Goal: Task Accomplishment & Management: Use online tool/utility

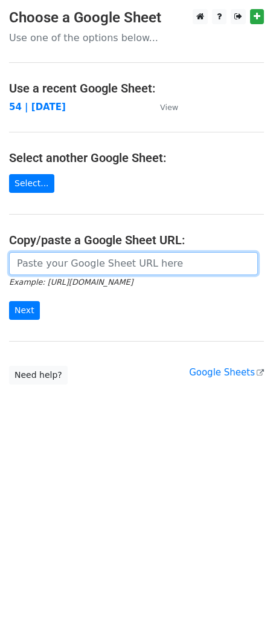
click at [122, 265] on input "url" at bounding box center [133, 263] width 249 height 23
paste input "https://docs.google.com/spreadsheets/d/1I6yefrDtfcJdjcBgn01GkLRIwz8Y-1hvHR_-k7g…"
type input "https://docs.google.com/spreadsheets/d/1I6yefrDtfcJdjcBgn01GkLRIwz8Y-1hvHR_-k7g…"
click at [9, 301] on input "Next" at bounding box center [24, 310] width 31 height 19
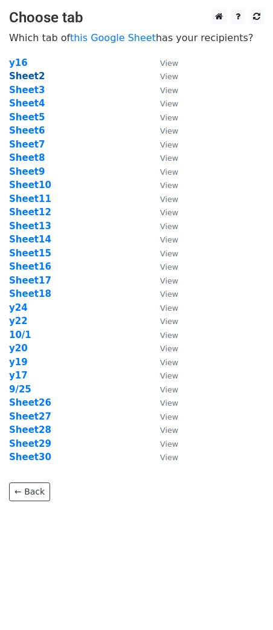
click at [29, 74] on strong "Sheet2" at bounding box center [27, 76] width 36 height 11
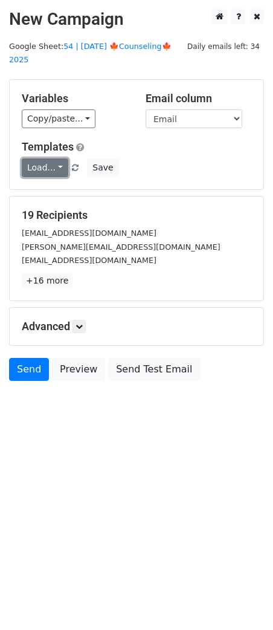
click at [51, 158] on link "Load..." at bounding box center [45, 167] width 47 height 19
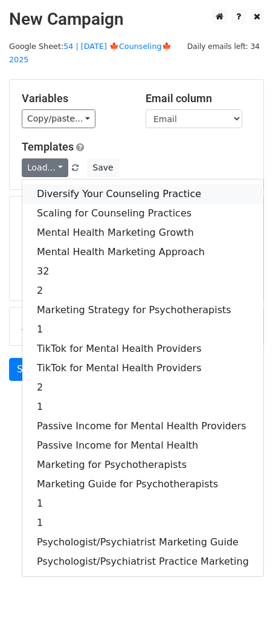
click at [106, 184] on link "Diversify Your Counseling Practice" at bounding box center [142, 193] width 241 height 19
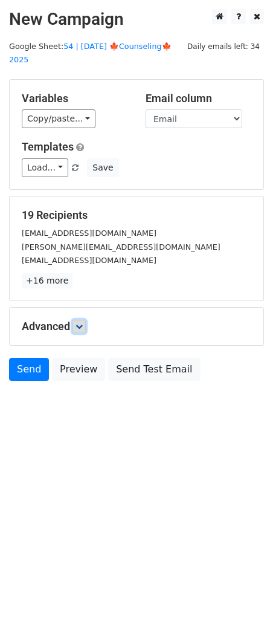
click at [86, 320] on link at bounding box center [79, 326] width 13 height 13
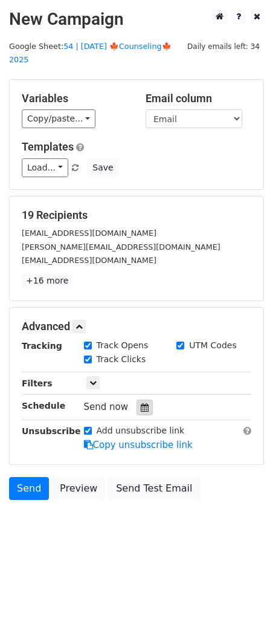
click at [141, 403] on icon at bounding box center [145, 407] width 8 height 8
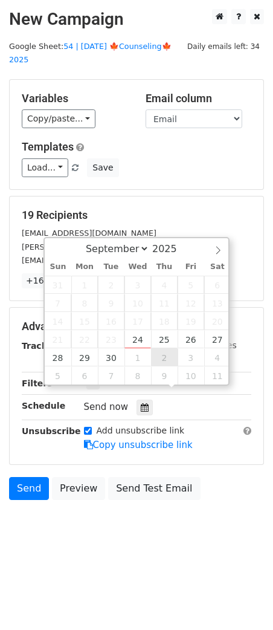
type input "2025-10-02 12:00"
select select "9"
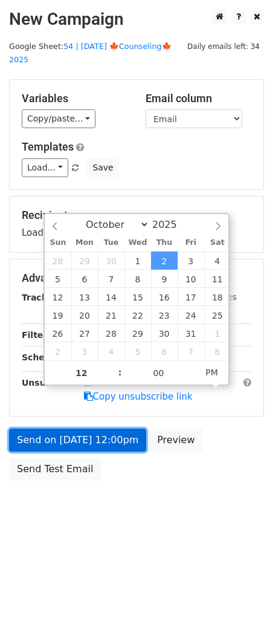
click at [115, 435] on link "Send on Oct 2 at 12:00pm" at bounding box center [77, 440] width 137 height 23
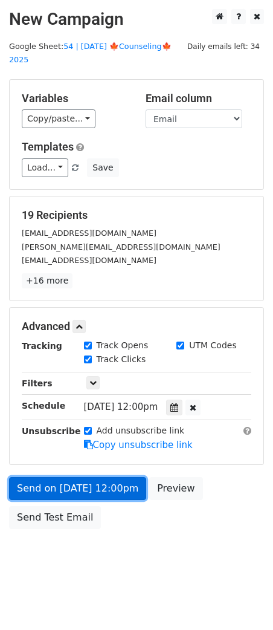
click at [30, 477] on link "Send on Oct 2 at 12:00pm" at bounding box center [77, 488] width 137 height 23
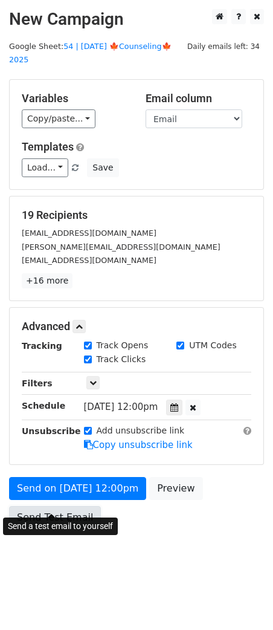
click at [32, 507] on link "Send Test Email" at bounding box center [55, 517] width 92 height 23
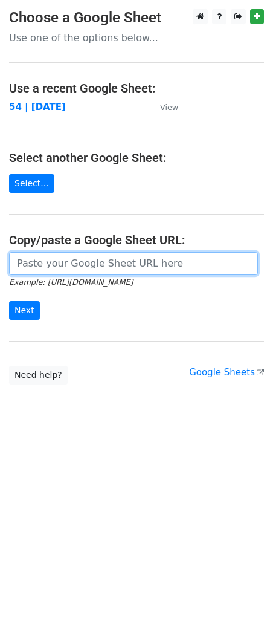
click at [79, 252] on input "url" at bounding box center [133, 263] width 249 height 23
paste input "[URL][DOMAIN_NAME]"
type input "[URL][DOMAIN_NAME]"
click at [9, 301] on input "Next" at bounding box center [24, 310] width 31 height 19
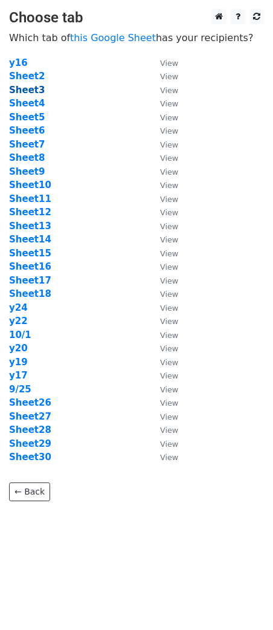
click at [29, 91] on strong "Sheet3" at bounding box center [27, 90] width 36 height 11
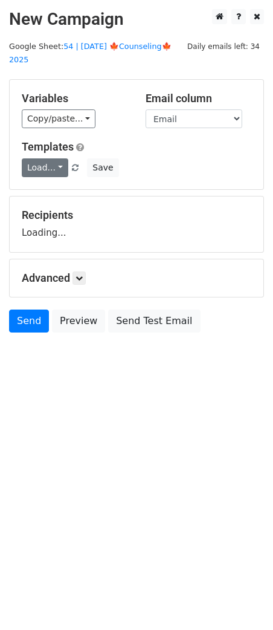
click at [41, 158] on link "Load..." at bounding box center [45, 167] width 47 height 19
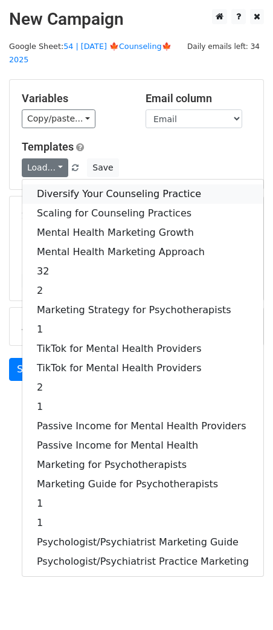
click at [66, 184] on link "Diversify Your Counseling Practice" at bounding box center [142, 193] width 241 height 19
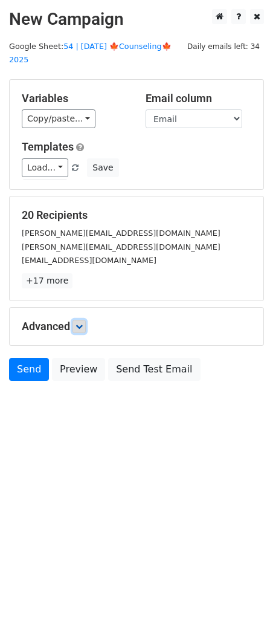
click at [83, 323] on icon at bounding box center [79, 326] width 7 height 7
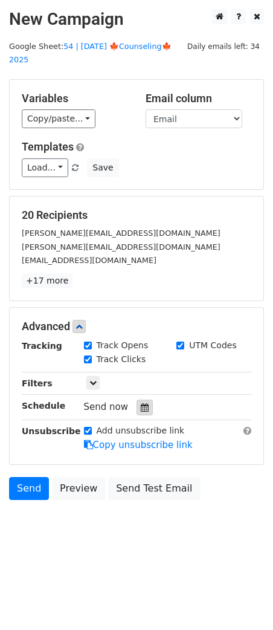
click at [141, 403] on icon at bounding box center [145, 407] width 8 height 8
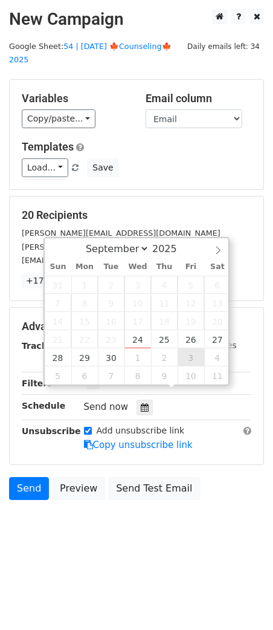
type input "2025-10-03 12:00"
select select "9"
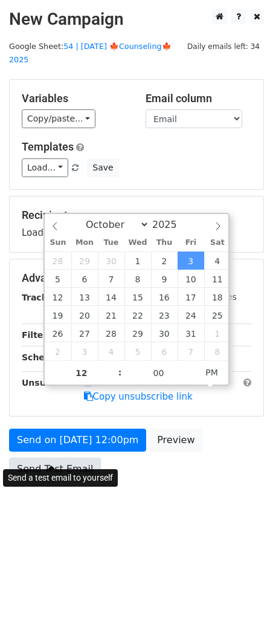
click at [67, 458] on link "Send Test Email" at bounding box center [55, 469] width 92 height 23
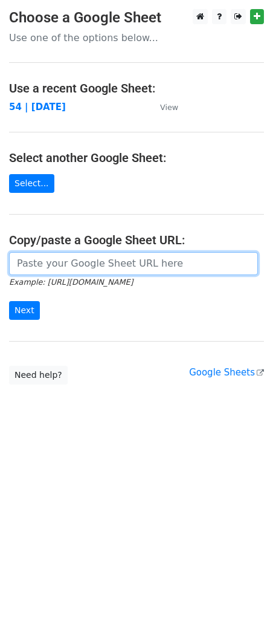
click at [85, 258] on input "url" at bounding box center [133, 263] width 249 height 23
paste input "[URL][DOMAIN_NAME]"
type input "[URL][DOMAIN_NAME]"
click at [9, 301] on input "Next" at bounding box center [24, 310] width 31 height 19
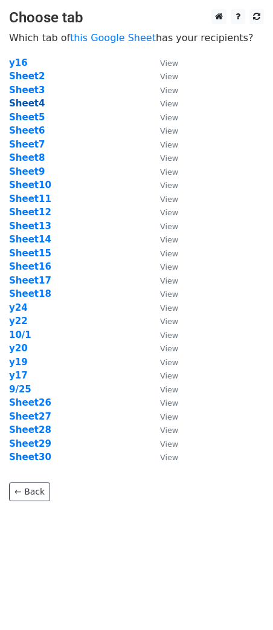
click at [37, 106] on strong "Sheet4" at bounding box center [27, 103] width 36 height 11
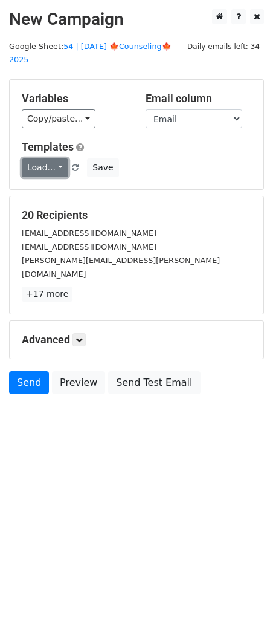
click at [55, 158] on link "Load..." at bounding box center [45, 167] width 47 height 19
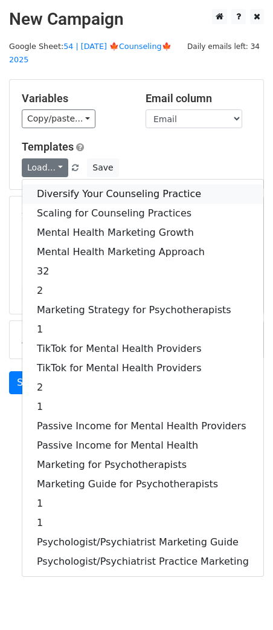
click at [75, 184] on link "Diversify Your Counseling Practice" at bounding box center [142, 193] width 241 height 19
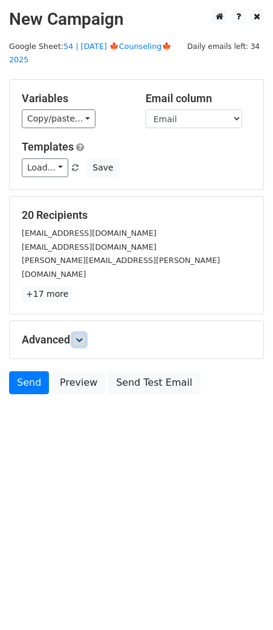
click at [82, 333] on link at bounding box center [79, 339] width 13 height 13
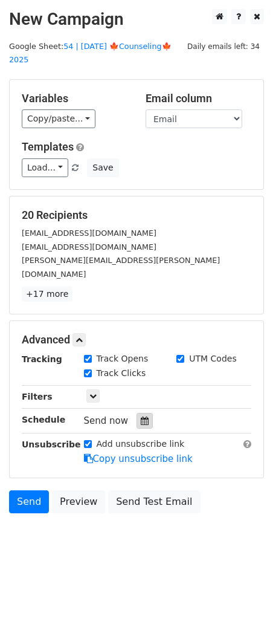
click at [137, 413] on div at bounding box center [145, 421] width 16 height 16
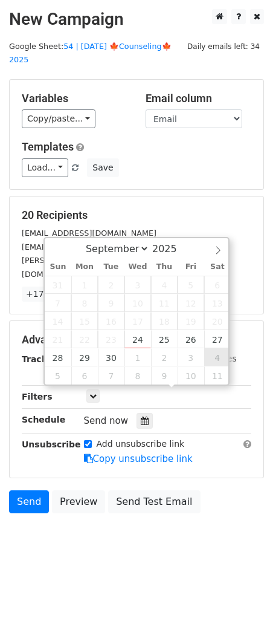
type input "2025-10-04 12:00"
select select "9"
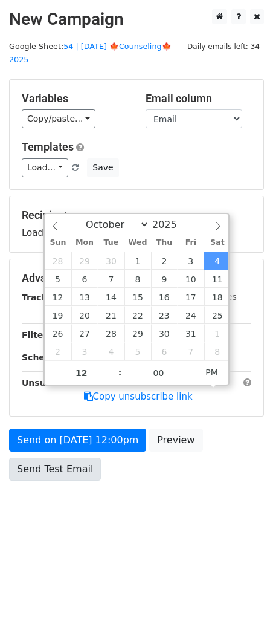
click at [68, 467] on div "Send on Oct 4 at 12:00pm Preview Send Test Email" at bounding box center [136, 458] width 273 height 58
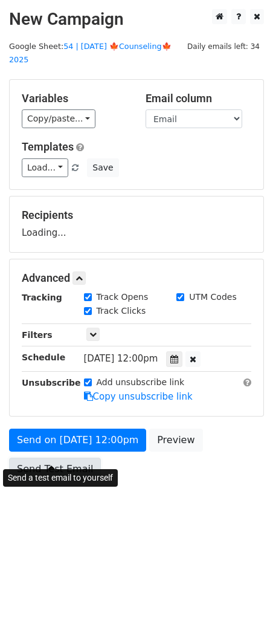
click at [68, 460] on form "Variables Copy/paste... {{Name}} {{Email}} Email column Name Email Templates Lo…" at bounding box center [136, 283] width 255 height 408
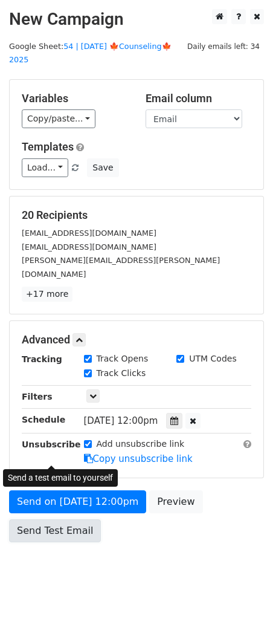
click at [38, 519] on link "Send Test Email" at bounding box center [55, 530] width 92 height 23
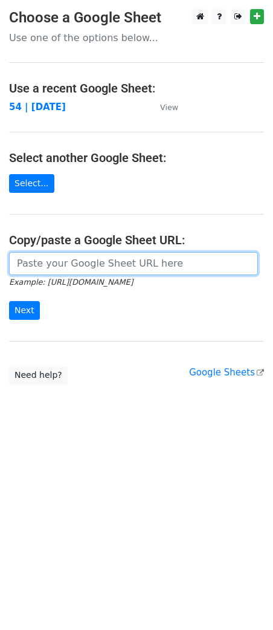
click at [88, 266] on input "url" at bounding box center [133, 263] width 249 height 23
paste input "https://docs.google.com/spreadsheets/d/1I6yefrDtfcJdjcBgn01GkLRIwz8Y-1hvHR_-k7g…"
type input "https://docs.google.com/spreadsheets/d/1I6yefrDtfcJdjcBgn01GkLRIwz8Y-1hvHR_-k7g…"
click at [9, 301] on input "Next" at bounding box center [24, 310] width 31 height 19
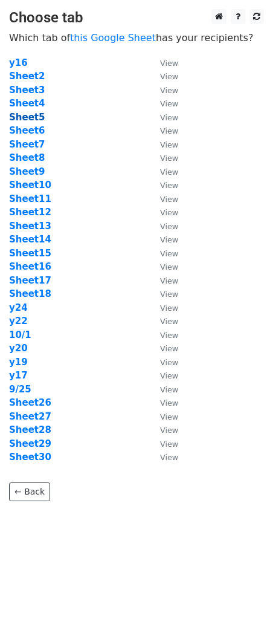
click at [31, 115] on strong "Sheet5" at bounding box center [27, 117] width 36 height 11
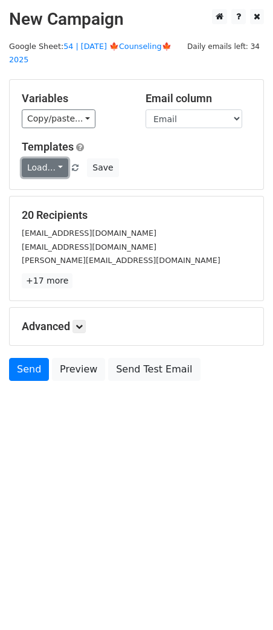
click at [64, 158] on link "Load..." at bounding box center [45, 167] width 47 height 19
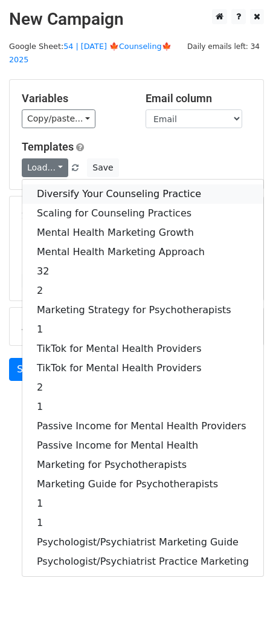
click at [70, 184] on link "Diversify Your Counseling Practice" at bounding box center [142, 193] width 241 height 19
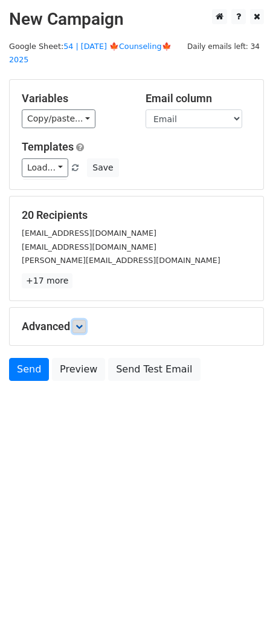
click at [79, 323] on icon at bounding box center [79, 326] width 7 height 7
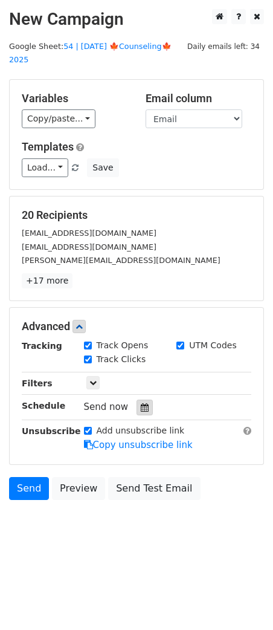
click at [141, 403] on icon at bounding box center [145, 407] width 8 height 8
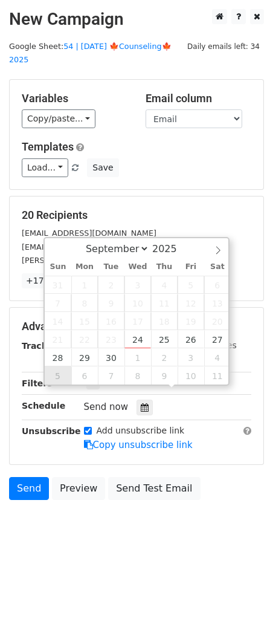
type input "[DATE] 12:00"
select select "9"
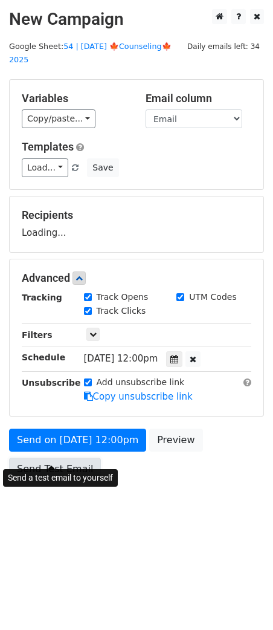
click at [52, 461] on link "Send Test Email" at bounding box center [55, 469] width 92 height 23
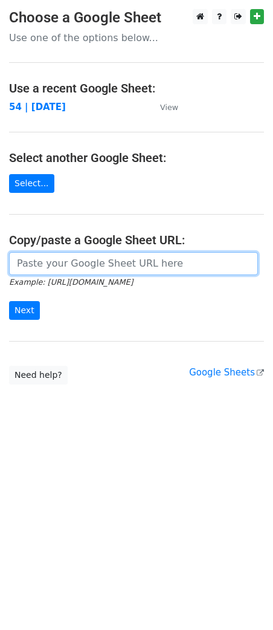
click at [80, 264] on input "url" at bounding box center [133, 263] width 249 height 23
paste input "https://docs.google.com/spreadsheets/d/1I6yefrDtfcJdjcBgn01GkLRIwz8Y-1hvHR_-k7g…"
type input "https://docs.google.com/spreadsheets/d/1I6yefrDtfcJdjcBgn01GkLRIwz8Y-1hvHR_-k7g…"
click at [9, 301] on input "Next" at bounding box center [24, 310] width 31 height 19
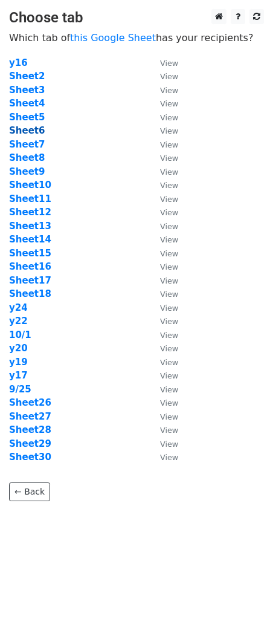
click at [32, 130] on strong "Sheet6" at bounding box center [27, 130] width 36 height 11
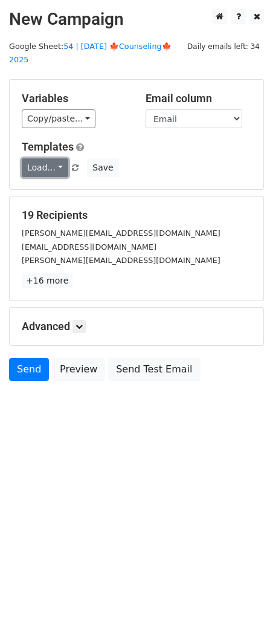
click at [43, 159] on link "Load..." at bounding box center [45, 167] width 47 height 19
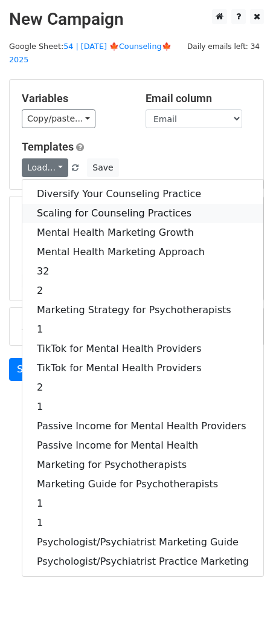
click at [50, 204] on link "Scaling for Counseling Practices" at bounding box center [142, 213] width 241 height 19
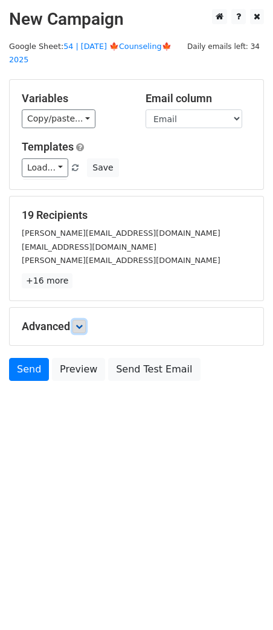
click at [77, 320] on link at bounding box center [79, 326] width 13 height 13
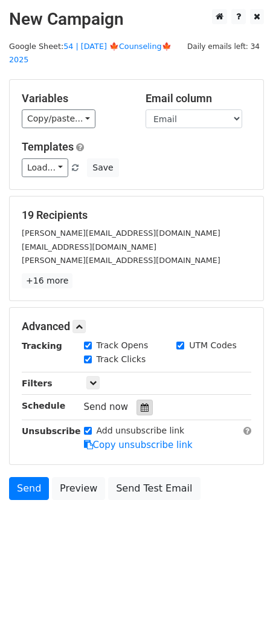
click at [139, 400] on div at bounding box center [145, 408] width 16 height 16
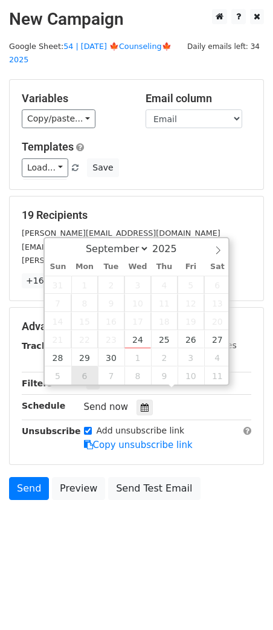
type input "[DATE] 12:00"
select select "9"
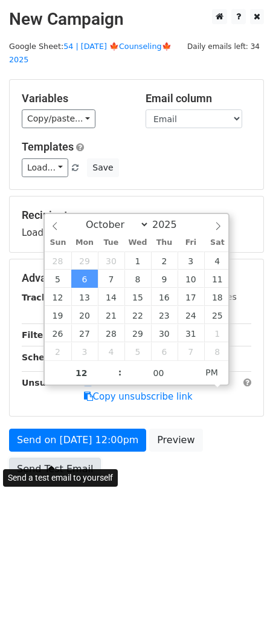
click at [60, 458] on link "Send Test Email" at bounding box center [55, 469] width 92 height 23
